Goal: Task Accomplishment & Management: Complete application form

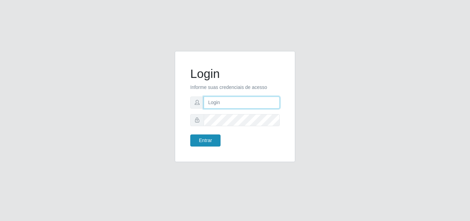
type input "[PERSON_NAME][EMAIL_ADDRESS][DOMAIN_NAME]"
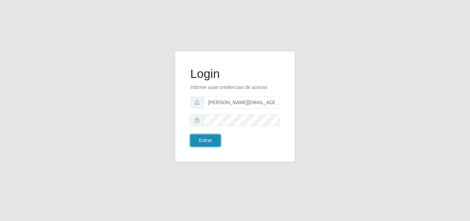
click at [204, 143] on button "Entrar" at bounding box center [205, 140] width 30 height 12
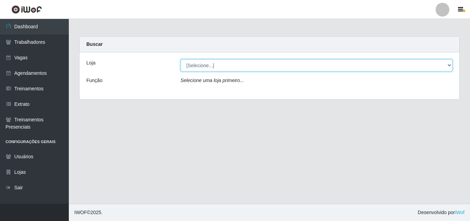
click at [450, 67] on select "[Selecione...] Sempre Tem - [GEOGRAPHIC_DATA]" at bounding box center [317, 65] width 272 height 12
select select "508"
click at [181, 59] on select "[Selecione...] Sempre Tem - [GEOGRAPHIC_DATA]" at bounding box center [317, 65] width 272 height 12
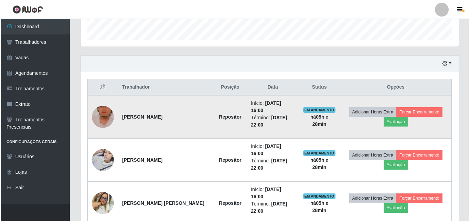
scroll to position [241, 0]
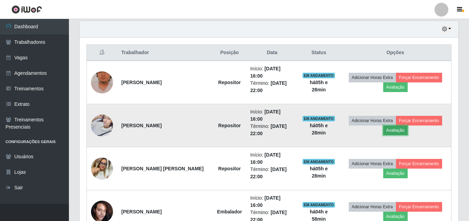
click at [392, 125] on button "Avaliação" at bounding box center [395, 130] width 24 height 10
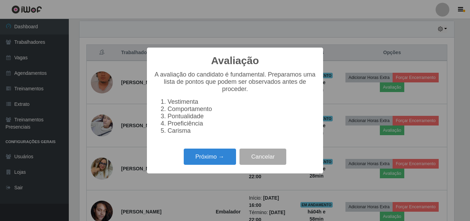
scroll to position [143, 375]
click at [204, 158] on button "Próximo →" at bounding box center [210, 156] width 52 height 16
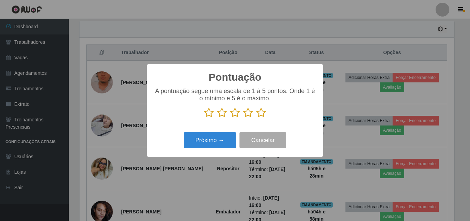
scroll to position [344191, 343959]
click at [249, 115] on icon at bounding box center [248, 112] width 10 height 10
click at [243, 118] on input "radio" at bounding box center [243, 118] width 0 height 0
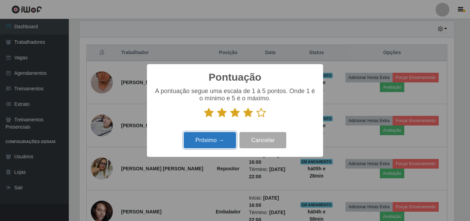
click at [217, 140] on button "Próximo →" at bounding box center [210, 140] width 52 height 16
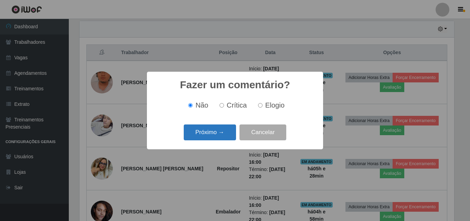
click at [217, 131] on button "Próximo →" at bounding box center [210, 132] width 52 height 16
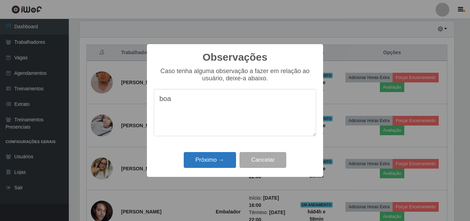
type textarea "boa"
click at [212, 161] on button "Próximo →" at bounding box center [210, 160] width 52 height 16
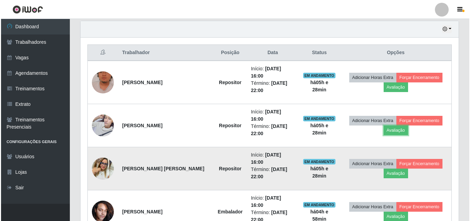
scroll to position [143, 378]
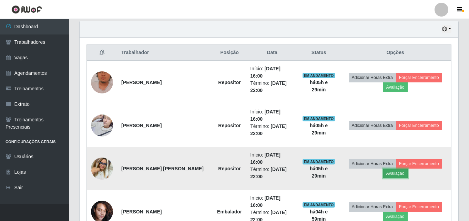
click at [393, 168] on button "Avaliação" at bounding box center [395, 173] width 24 height 10
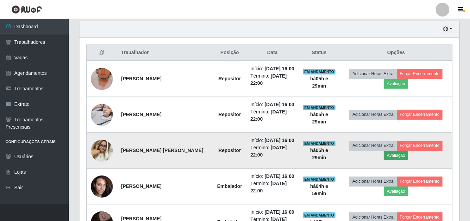
scroll to position [143, 375]
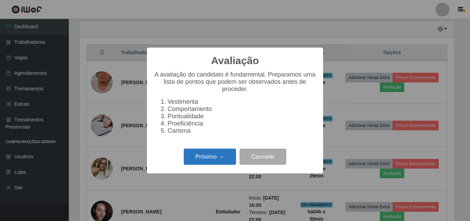
click at [216, 157] on button "Próximo →" at bounding box center [210, 156] width 52 height 16
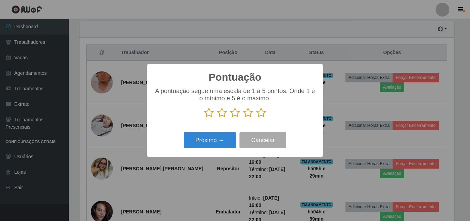
click at [249, 114] on icon at bounding box center [248, 112] width 10 height 10
click at [243, 118] on input "radio" at bounding box center [243, 118] width 0 height 0
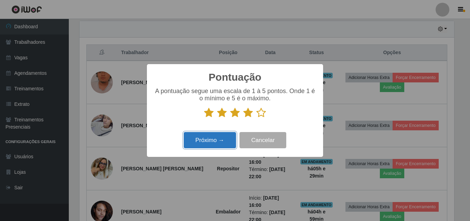
click at [217, 139] on button "Próximo →" at bounding box center [210, 140] width 52 height 16
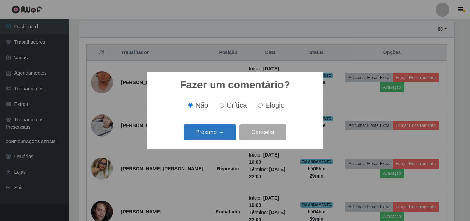
click at [207, 132] on button "Próximo →" at bounding box center [210, 132] width 52 height 16
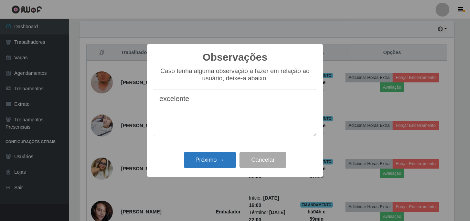
type textarea "excelente"
click at [210, 162] on button "Próximo →" at bounding box center [210, 160] width 52 height 16
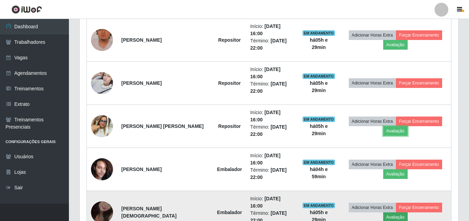
scroll to position [310, 0]
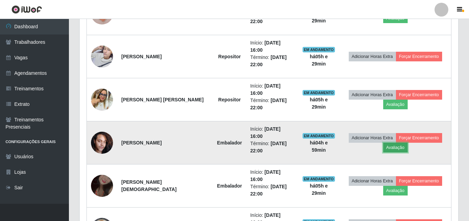
click at [393, 143] on button "Avaliação" at bounding box center [395, 148] width 24 height 10
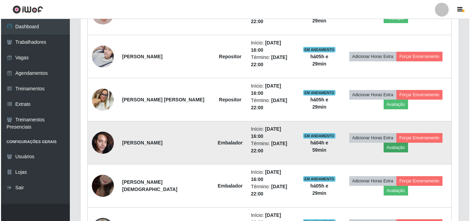
scroll to position [143, 375]
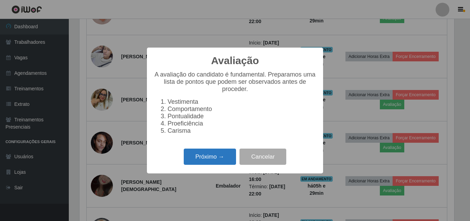
click at [215, 160] on button "Próximo →" at bounding box center [210, 156] width 52 height 16
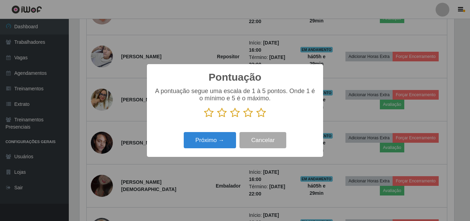
click at [250, 113] on icon at bounding box center [248, 112] width 10 height 10
click at [243, 118] on input "radio" at bounding box center [243, 118] width 0 height 0
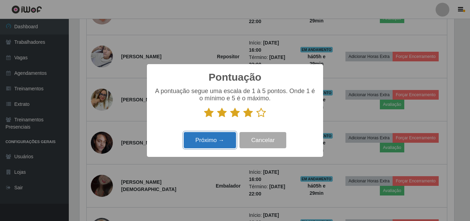
click at [220, 136] on button "Próximo →" at bounding box center [210, 140] width 52 height 16
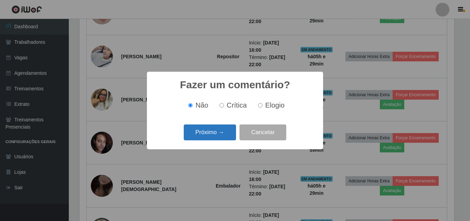
click at [218, 130] on button "Próximo →" at bounding box center [210, 132] width 52 height 16
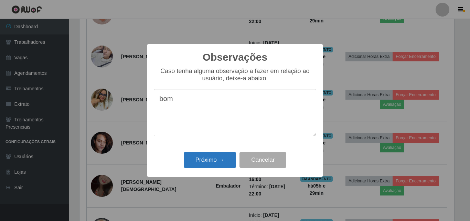
type textarea "bom"
click at [215, 163] on button "Próximo →" at bounding box center [210, 160] width 52 height 16
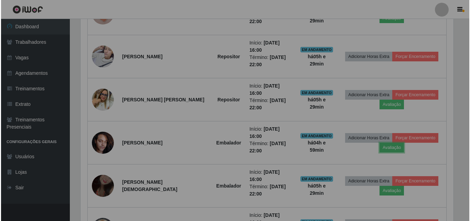
scroll to position [143, 378]
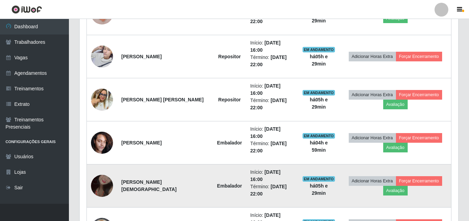
click at [101, 166] on img at bounding box center [102, 185] width 22 height 39
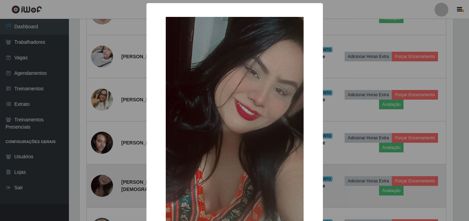
scroll to position [143, 375]
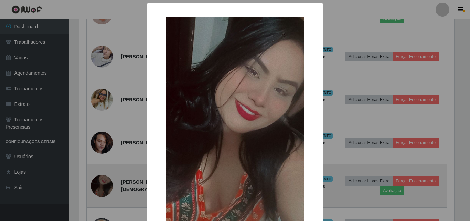
click at [101, 151] on div "× OK Cancel" at bounding box center [235, 110] width 470 height 221
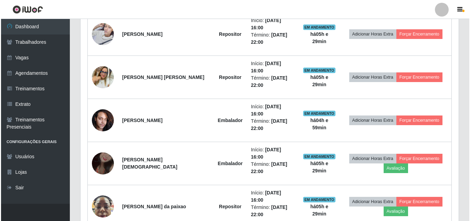
scroll to position [344, 0]
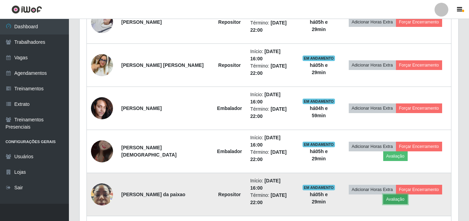
click at [395, 194] on button "Avaliação" at bounding box center [395, 199] width 24 height 10
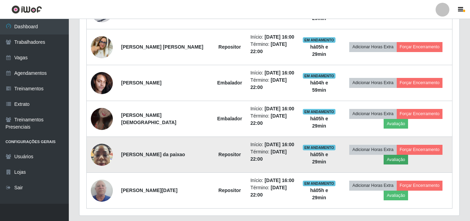
scroll to position [143, 375]
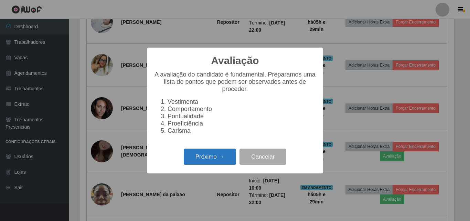
click at [218, 159] on button "Próximo →" at bounding box center [210, 156] width 52 height 16
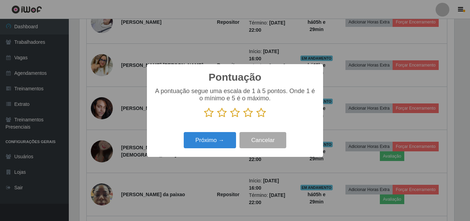
click at [248, 114] on icon at bounding box center [248, 112] width 10 height 10
click at [243, 118] on input "radio" at bounding box center [243, 118] width 0 height 0
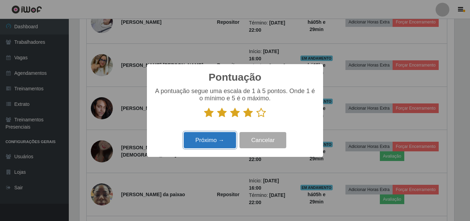
click at [219, 139] on button "Próximo →" at bounding box center [210, 140] width 52 height 16
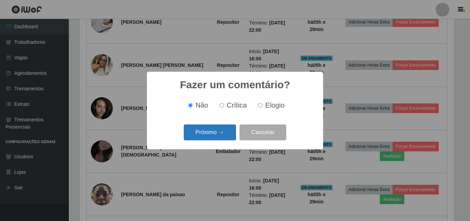
click at [197, 135] on button "Próximo →" at bounding box center [210, 132] width 52 height 16
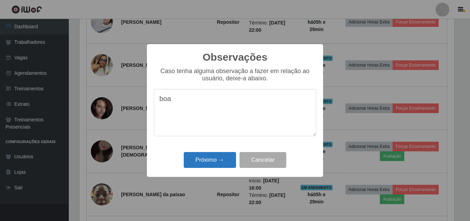
type textarea "boa"
click at [211, 161] on button "Próximo →" at bounding box center [210, 160] width 52 height 16
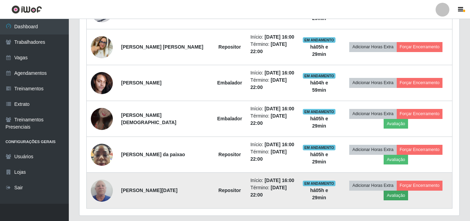
scroll to position [344191, 343959]
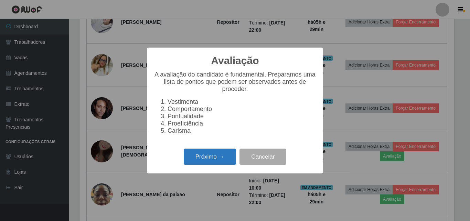
click at [218, 158] on button "Próximo →" at bounding box center [210, 156] width 52 height 16
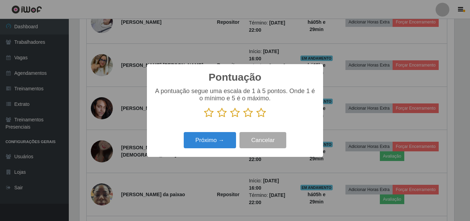
click at [247, 113] on icon at bounding box center [248, 112] width 10 height 10
click at [243, 118] on input "radio" at bounding box center [243, 118] width 0 height 0
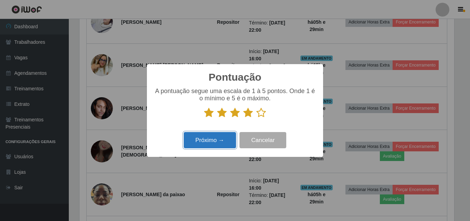
click at [214, 139] on button "Próximo →" at bounding box center [210, 140] width 52 height 16
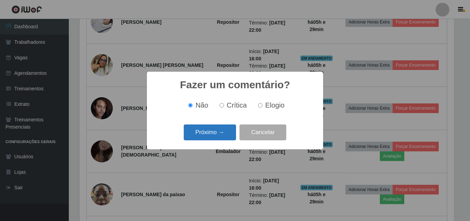
click at [217, 133] on button "Próximo →" at bounding box center [210, 132] width 52 height 16
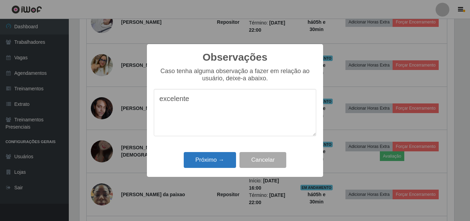
type textarea "excelente"
click at [210, 160] on button "Próximo →" at bounding box center [210, 160] width 52 height 16
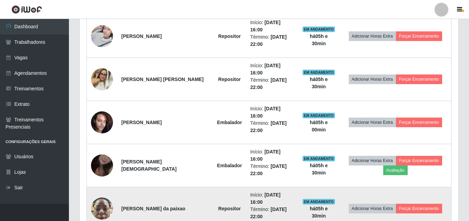
scroll to position [296, 0]
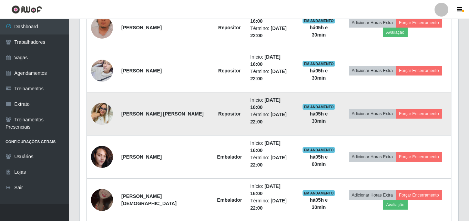
click at [103, 103] on img at bounding box center [102, 114] width 22 height 22
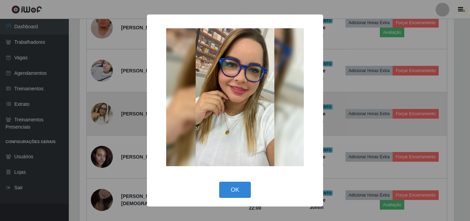
click at [103, 95] on div "× OK Cancel" at bounding box center [235, 110] width 470 height 221
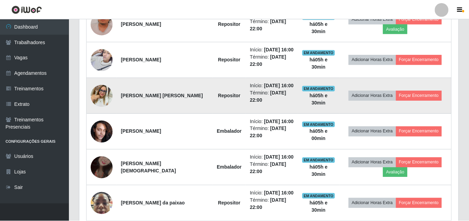
scroll to position [143, 378]
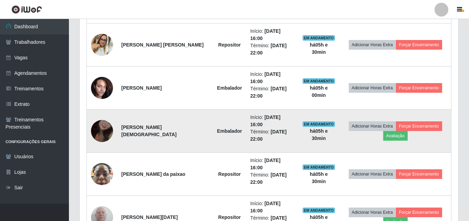
click at [102, 111] on img at bounding box center [102, 130] width 22 height 39
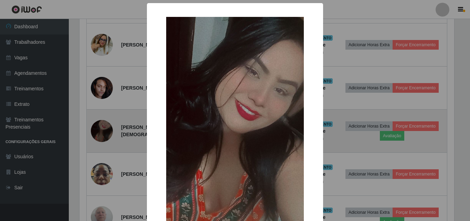
click at [103, 100] on div "× OK Cancel" at bounding box center [235, 110] width 470 height 221
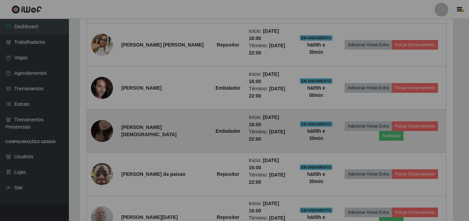
scroll to position [344191, 343956]
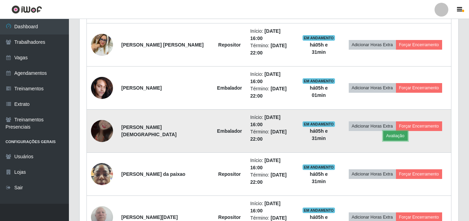
click at [394, 131] on button "Avaliação" at bounding box center [395, 136] width 24 height 10
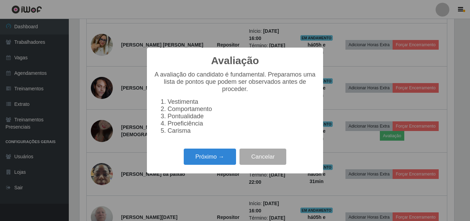
scroll to position [143, 375]
click at [211, 163] on button "Próximo →" at bounding box center [210, 156] width 52 height 16
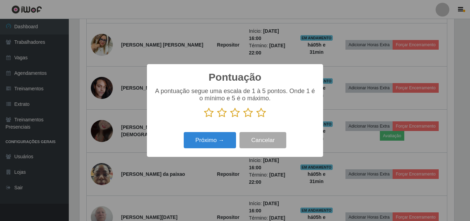
click at [248, 114] on icon at bounding box center [248, 112] width 10 height 10
click at [243, 118] on input "radio" at bounding box center [243, 118] width 0 height 0
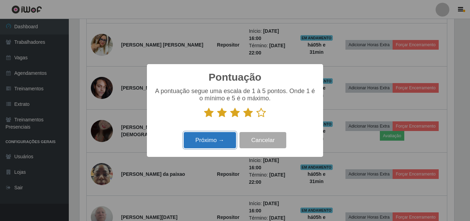
click at [209, 143] on button "Próximo →" at bounding box center [210, 140] width 52 height 16
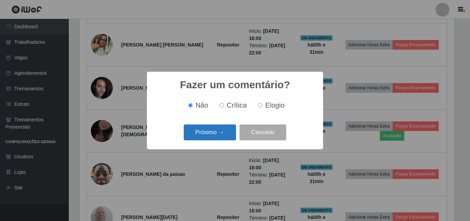
click at [212, 134] on button "Próximo →" at bounding box center [210, 132] width 52 height 16
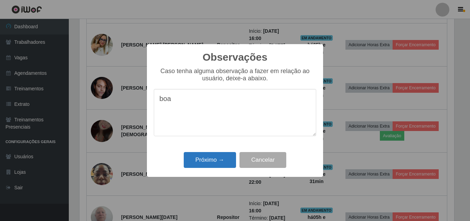
type textarea "boa"
click at [208, 158] on button "Próximo →" at bounding box center [210, 160] width 52 height 16
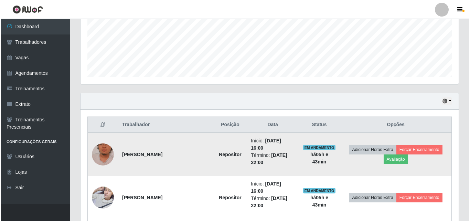
scroll to position [192, 0]
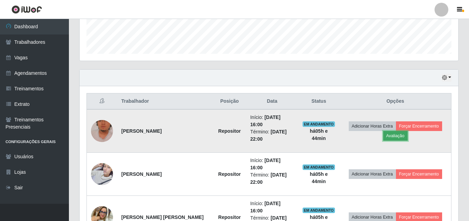
click at [392, 134] on button "Avaliação" at bounding box center [395, 136] width 24 height 10
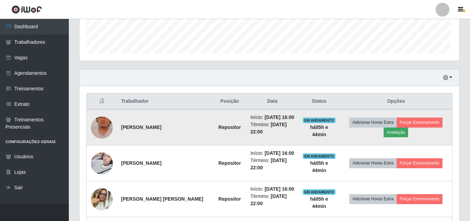
scroll to position [143, 375]
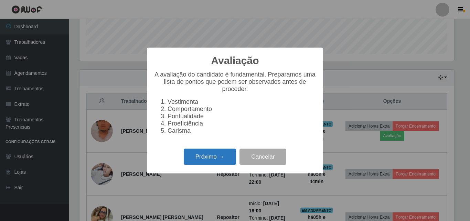
click at [208, 161] on button "Próximo →" at bounding box center [210, 156] width 52 height 16
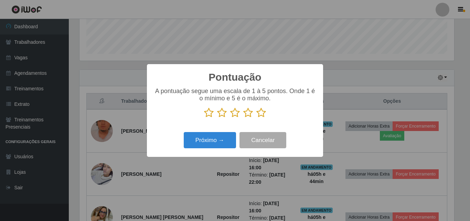
click at [209, 113] on icon at bounding box center [209, 112] width 10 height 10
click at [204, 118] on input "radio" at bounding box center [204, 118] width 0 height 0
click at [212, 139] on button "Próximo →" at bounding box center [210, 140] width 52 height 16
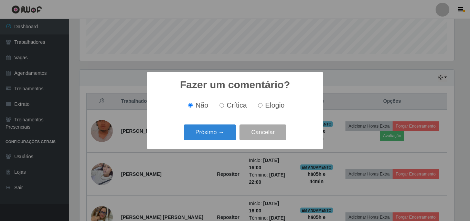
click at [222, 104] on input "Crítica" at bounding box center [222, 105] width 4 height 4
radio input "true"
click at [212, 132] on button "Próximo →" at bounding box center [210, 132] width 52 height 16
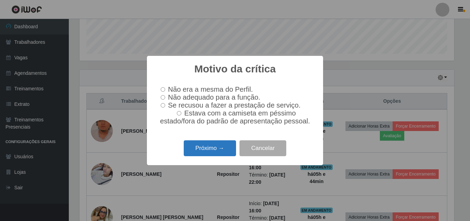
click at [206, 150] on button "Próximo →" at bounding box center [210, 148] width 52 height 16
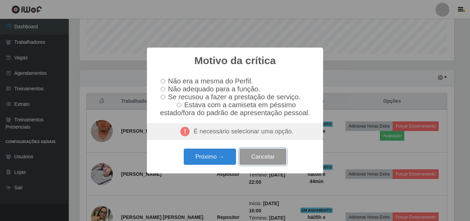
click at [265, 161] on button "Cancelar" at bounding box center [263, 156] width 47 height 16
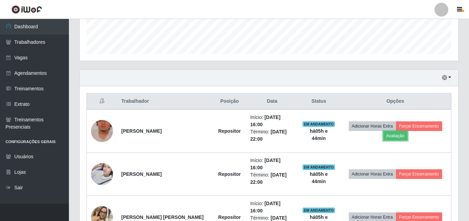
scroll to position [143, 378]
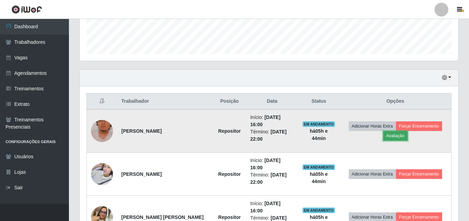
click at [387, 134] on button "Avaliação" at bounding box center [395, 136] width 24 height 10
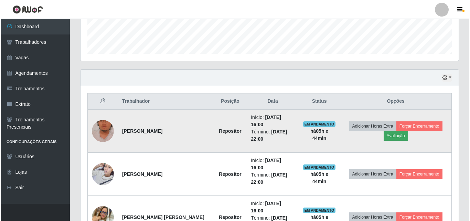
scroll to position [143, 375]
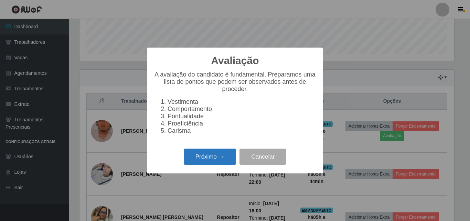
click at [211, 159] on button "Próximo →" at bounding box center [210, 156] width 52 height 16
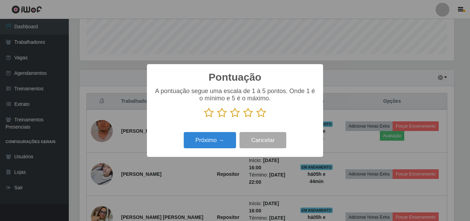
scroll to position [344191, 343959]
click at [209, 114] on icon at bounding box center [209, 112] width 10 height 10
click at [204, 118] on input "radio" at bounding box center [204, 118] width 0 height 0
click at [210, 142] on button "Próximo →" at bounding box center [210, 140] width 52 height 16
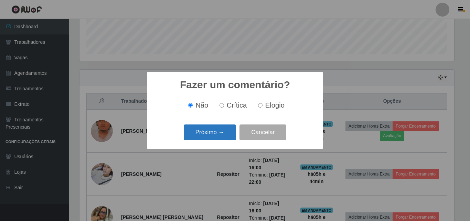
click at [207, 133] on button "Próximo →" at bounding box center [210, 132] width 52 height 16
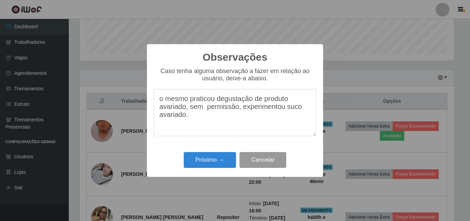
type textarea "o mesmo praticou degustação de produto avariado, sem permissão, experimentou su…"
click at [270, 160] on button "Cancelar" at bounding box center [263, 160] width 47 height 16
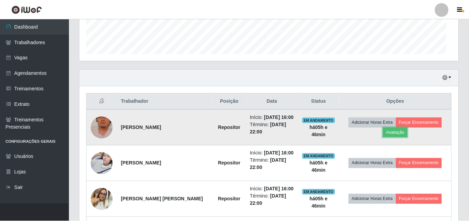
scroll to position [143, 378]
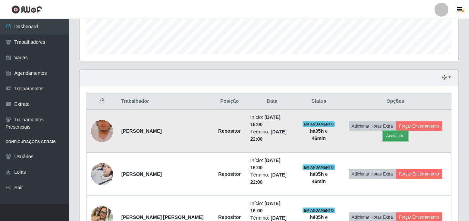
click at [395, 134] on button "Avaliação" at bounding box center [395, 136] width 24 height 10
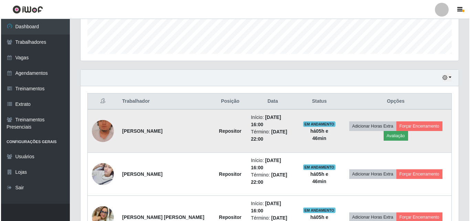
scroll to position [143, 375]
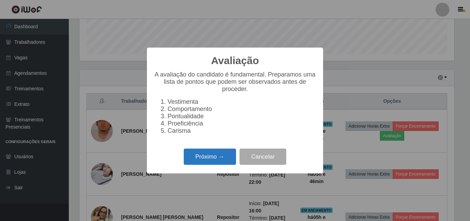
click at [201, 162] on button "Próximo →" at bounding box center [210, 156] width 52 height 16
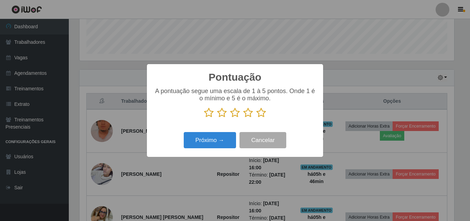
scroll to position [344191, 343959]
click at [224, 113] on icon at bounding box center [222, 112] width 10 height 10
click at [217, 118] on input "radio" at bounding box center [217, 118] width 0 height 0
click at [210, 143] on button "Próximo →" at bounding box center [210, 140] width 52 height 16
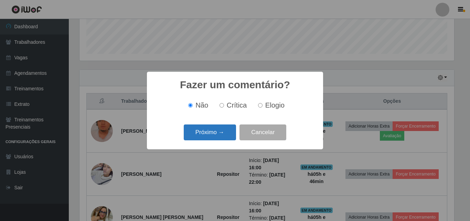
click at [213, 132] on button "Próximo →" at bounding box center [210, 132] width 52 height 16
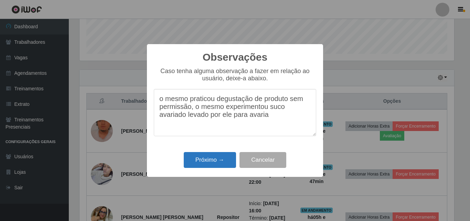
type textarea "o mesmo praticou degustação de produto sem permissão, o mesmo experimentou suco…"
click at [208, 163] on button "Próximo →" at bounding box center [210, 160] width 52 height 16
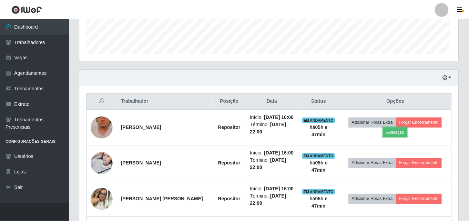
scroll to position [143, 378]
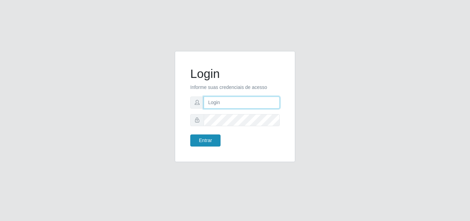
type input "fabio.escafura@superatacadosempretem.com.br"
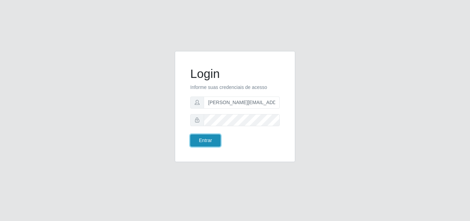
click at [209, 140] on button "Entrar" at bounding box center [205, 140] width 30 height 12
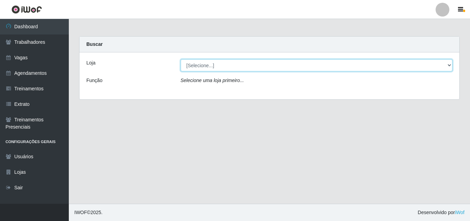
click at [451, 64] on select "[Selecione...] Sempre Tem - [GEOGRAPHIC_DATA]" at bounding box center [317, 65] width 272 height 12
select select "508"
click at [181, 59] on select "[Selecione...] Sempre Tem - [GEOGRAPHIC_DATA]" at bounding box center [317, 65] width 272 height 12
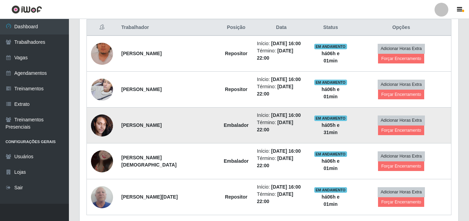
scroll to position [267, 0]
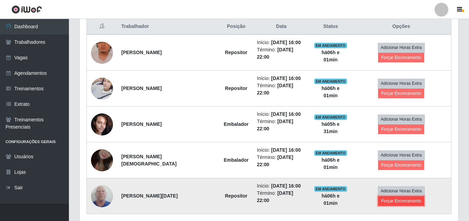
click at [422, 196] on button "Forçar Encerramento" at bounding box center [401, 201] width 46 height 10
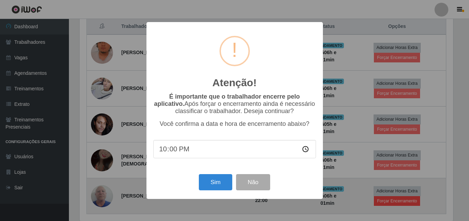
scroll to position [143, 375]
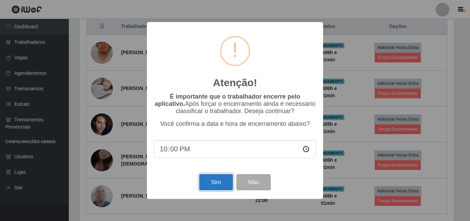
click at [207, 185] on button "Sim" at bounding box center [215, 182] width 33 height 16
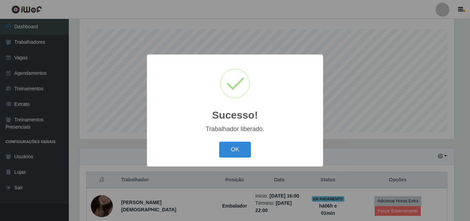
drag, startPoint x: 234, startPoint y: 150, endPoint x: 274, endPoint y: 152, distance: 40.7
click at [234, 149] on button "OK" at bounding box center [235, 150] width 32 height 16
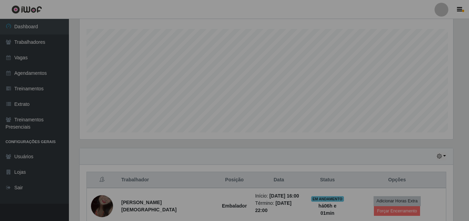
scroll to position [143, 378]
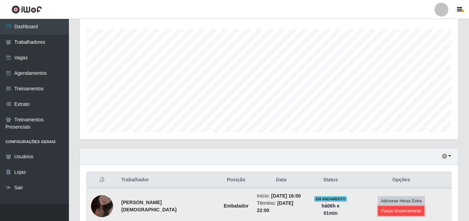
click at [416, 206] on button "Forçar Encerramento" at bounding box center [401, 211] width 46 height 10
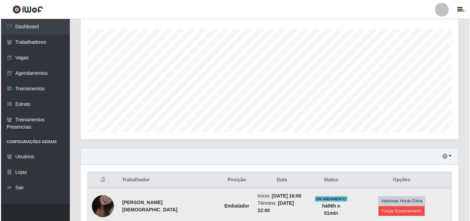
scroll to position [143, 375]
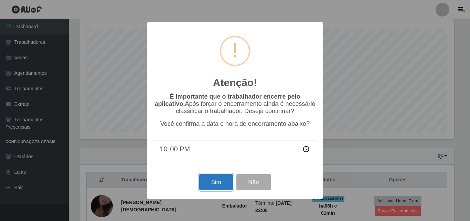
click at [220, 182] on button "Sim" at bounding box center [215, 182] width 33 height 16
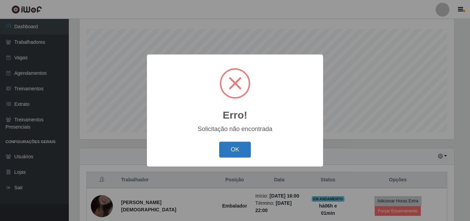
click at [232, 150] on button "OK" at bounding box center [235, 150] width 32 height 16
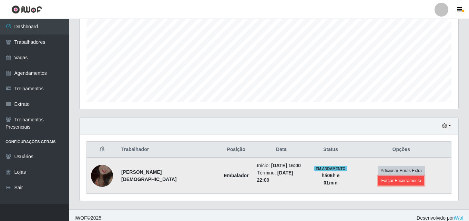
scroll to position [145, 0]
click at [424, 175] on button "Forçar Encerramento" at bounding box center [401, 180] width 46 height 10
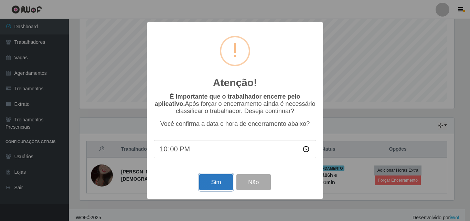
click at [220, 181] on button "Sim" at bounding box center [215, 182] width 33 height 16
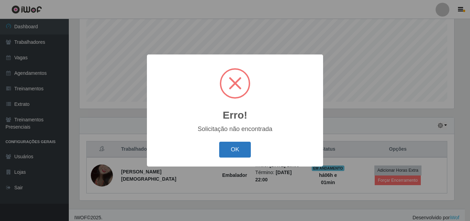
click at [234, 148] on button "OK" at bounding box center [235, 150] width 32 height 16
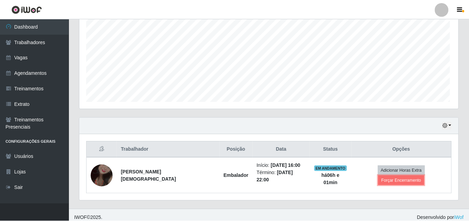
scroll to position [143, 378]
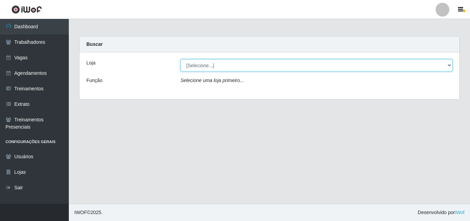
click at [448, 64] on select "[Selecione...] Sempre Tem - [GEOGRAPHIC_DATA]" at bounding box center [317, 65] width 272 height 12
select select "508"
click at [181, 59] on select "[Selecione...] Sempre Tem - [GEOGRAPHIC_DATA]" at bounding box center [317, 65] width 272 height 12
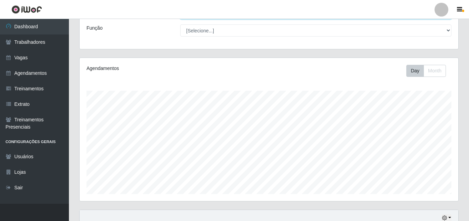
scroll to position [114, 0]
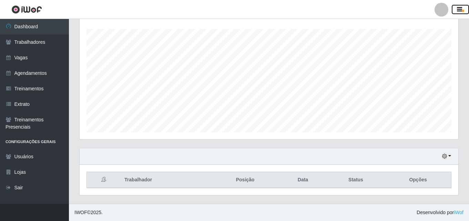
click at [463, 9] on button "button" at bounding box center [459, 10] width 17 height 10
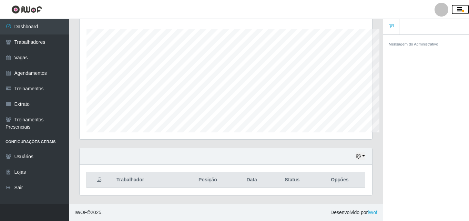
scroll to position [344191, 344042]
click at [463, 9] on button "button" at bounding box center [459, 10] width 17 height 10
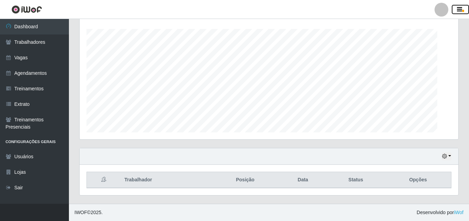
scroll to position [143, 378]
